Goal: Task Accomplishment & Management: Manage account settings

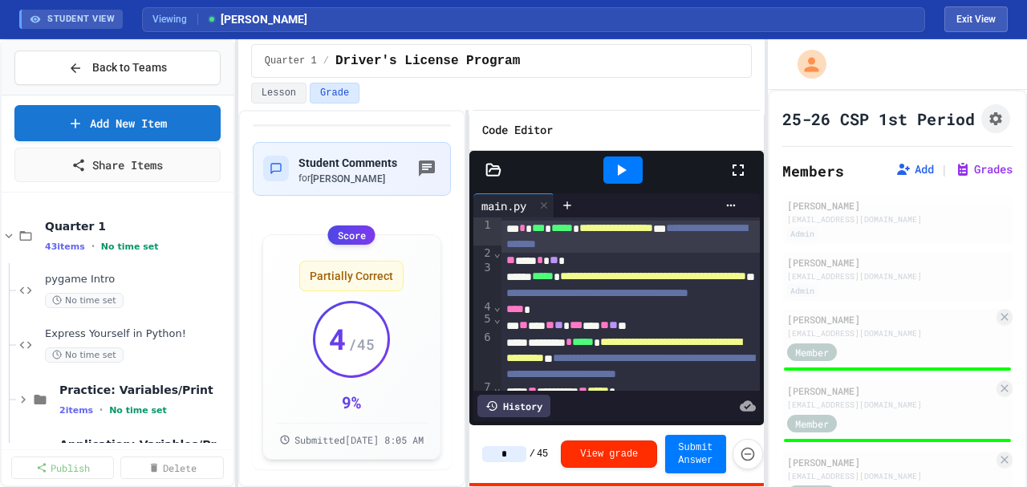
type input "**"
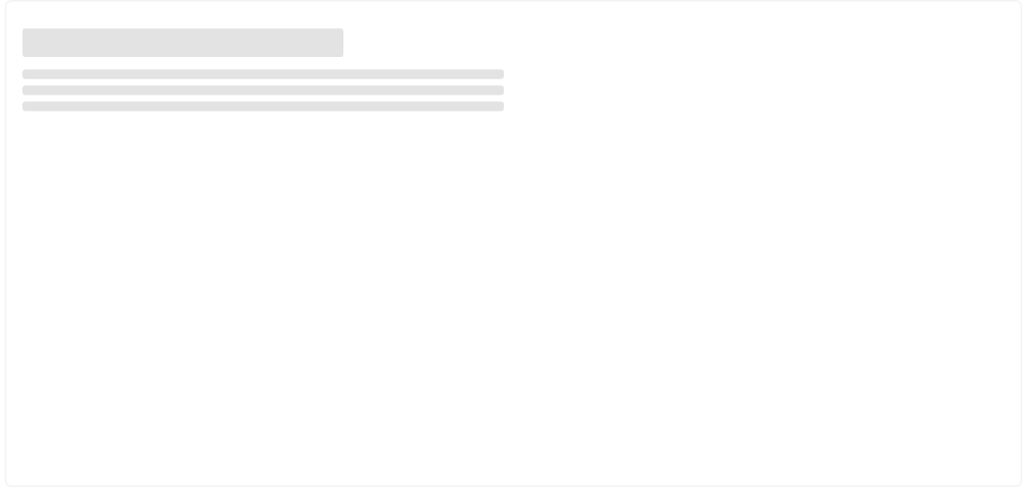
select select "***"
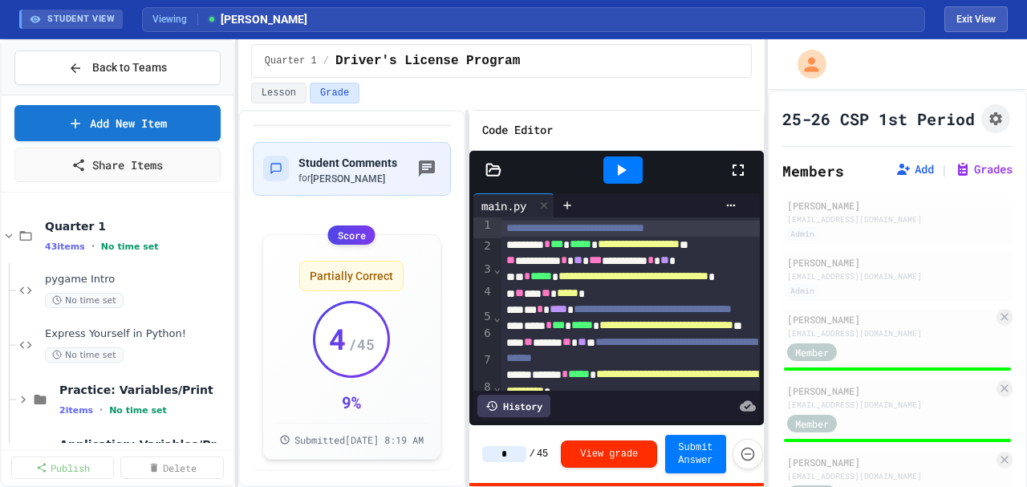
type input "**"
